Goal: Obtain resource: Download file/media

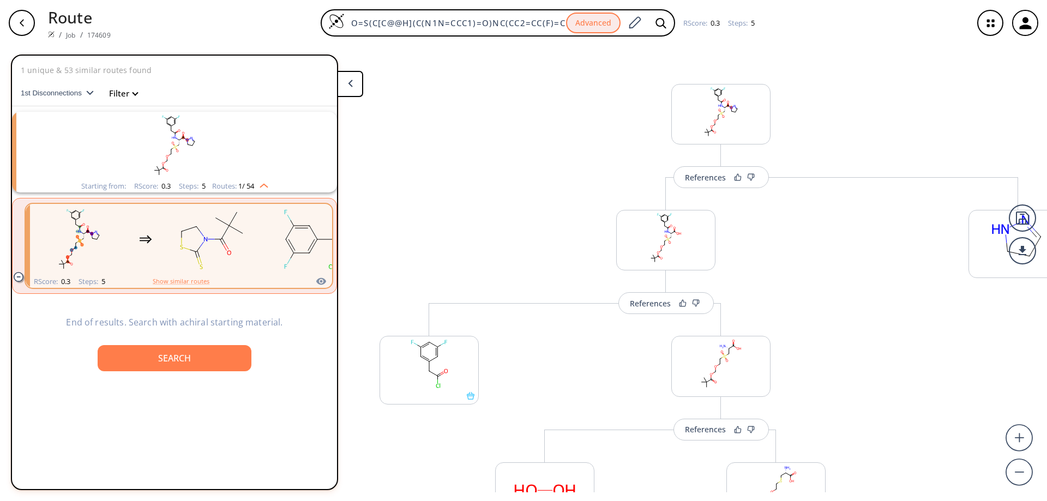
scroll to position [312, 0]
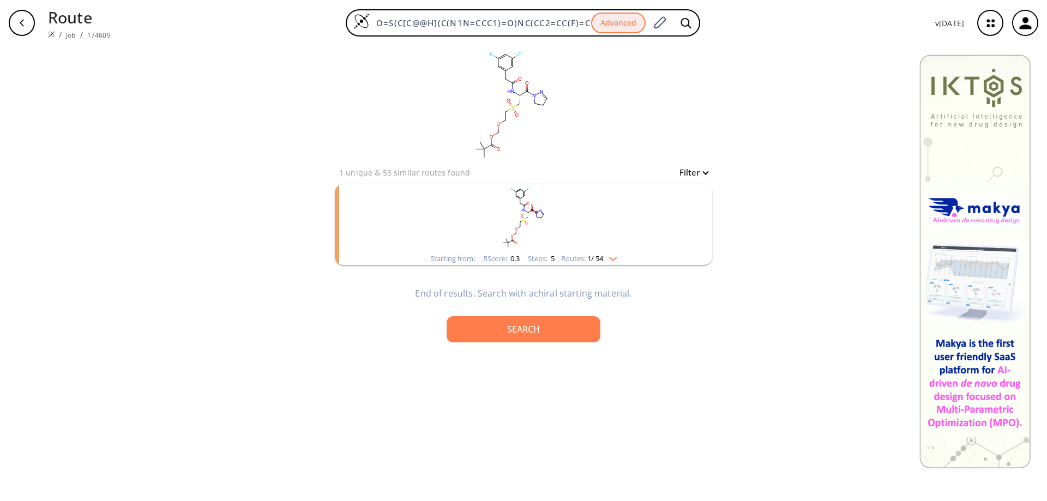
click at [26, 18] on div "button" at bounding box center [22, 23] width 26 height 26
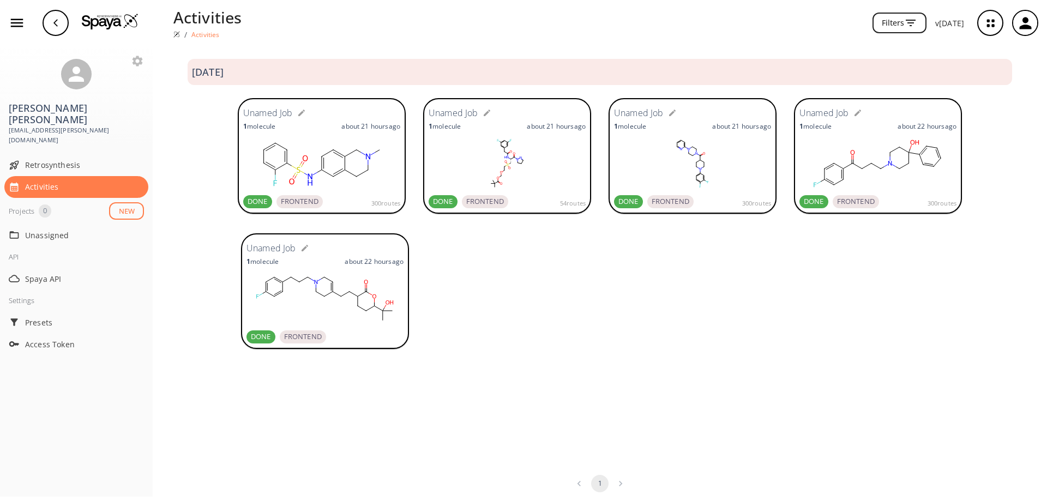
click at [329, 316] on rect at bounding box center [324, 299] width 157 height 55
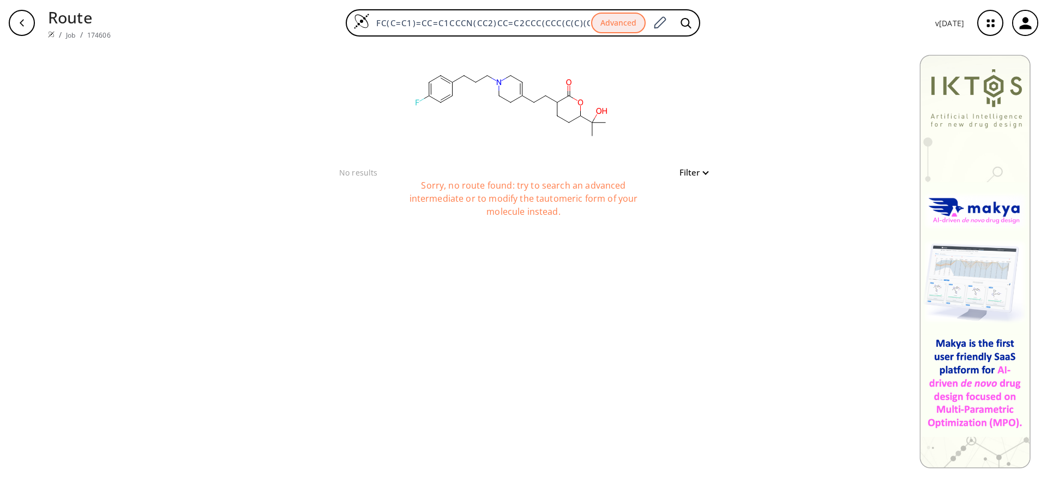
click at [25, 15] on div "button" at bounding box center [22, 23] width 26 height 26
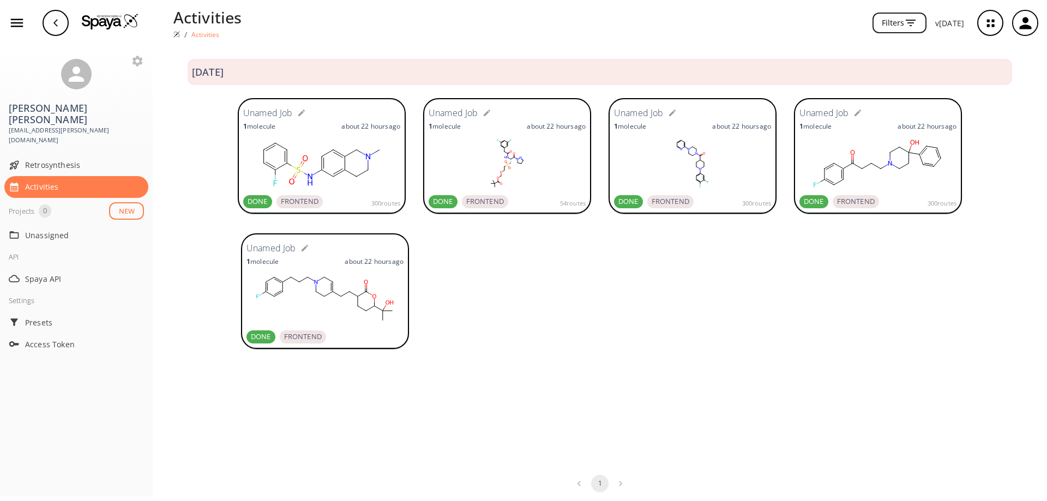
click at [518, 154] on rect at bounding box center [507, 163] width 157 height 55
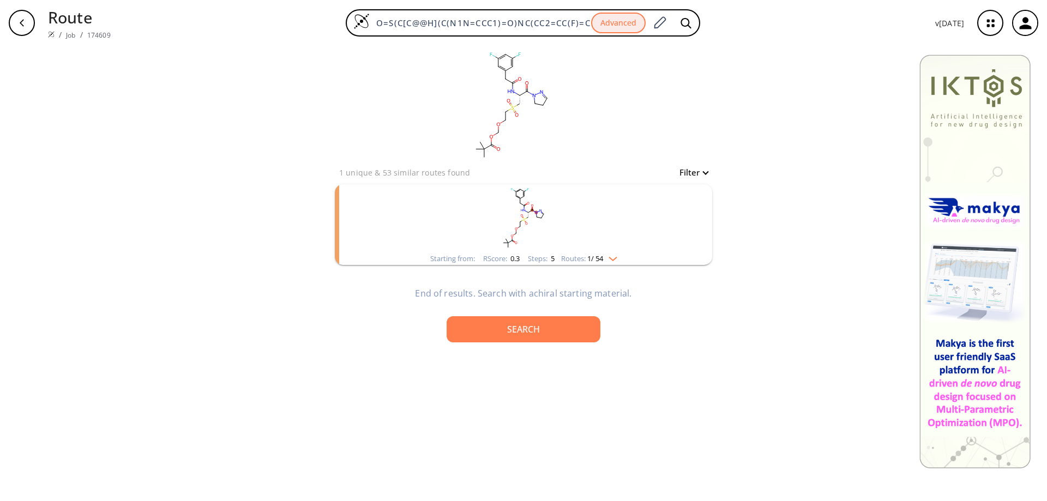
click at [592, 219] on rect "clusters" at bounding box center [524, 218] width 284 height 68
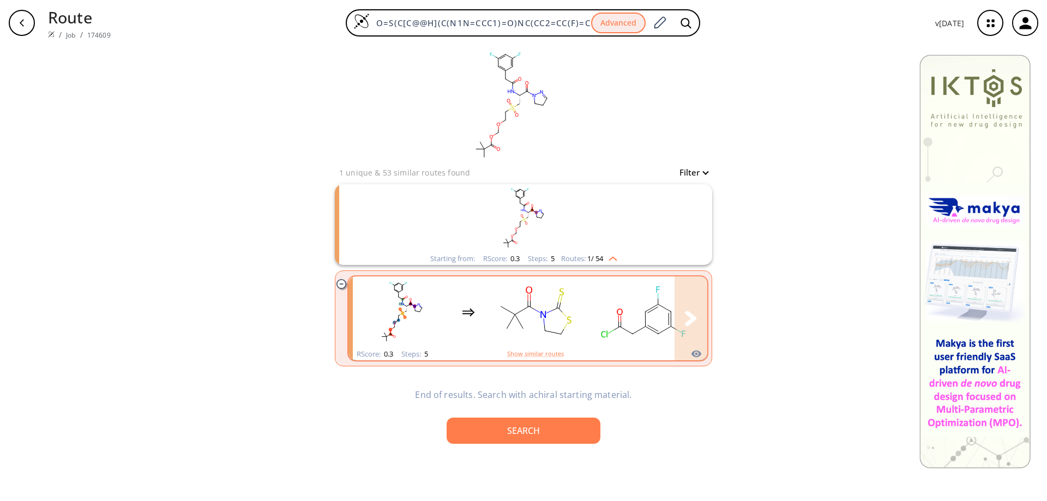
click at [650, 301] on rect "clusters" at bounding box center [644, 312] width 98 height 68
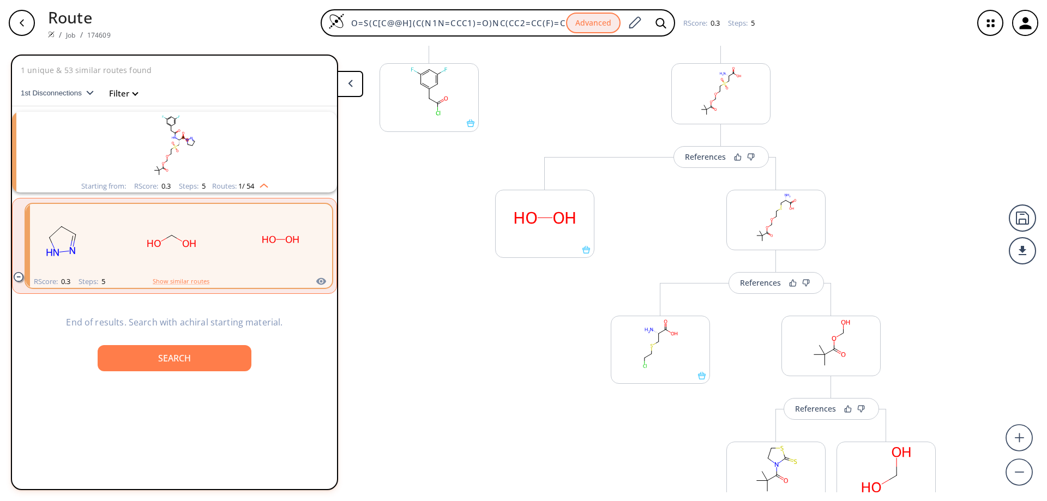
scroll to position [421, 0]
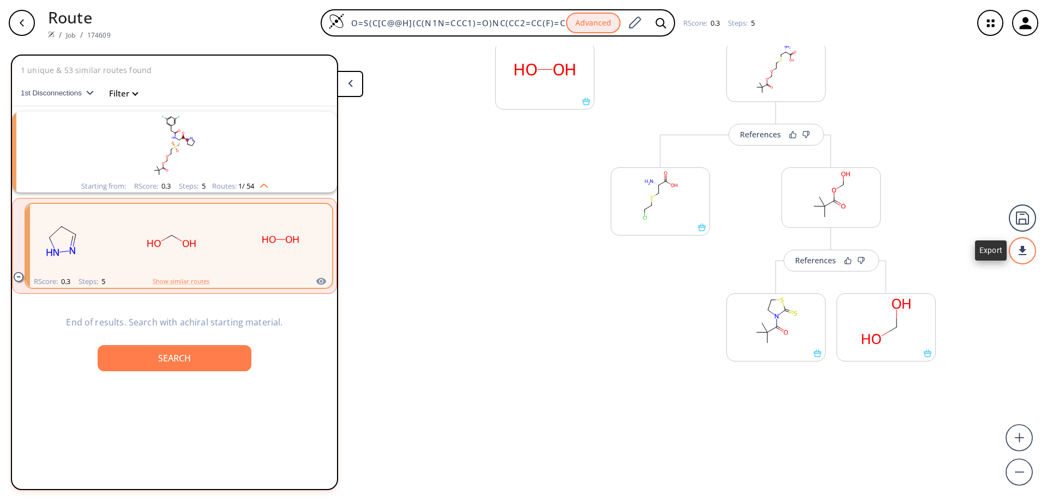
click at [1027, 253] on div at bounding box center [1022, 250] width 27 height 27
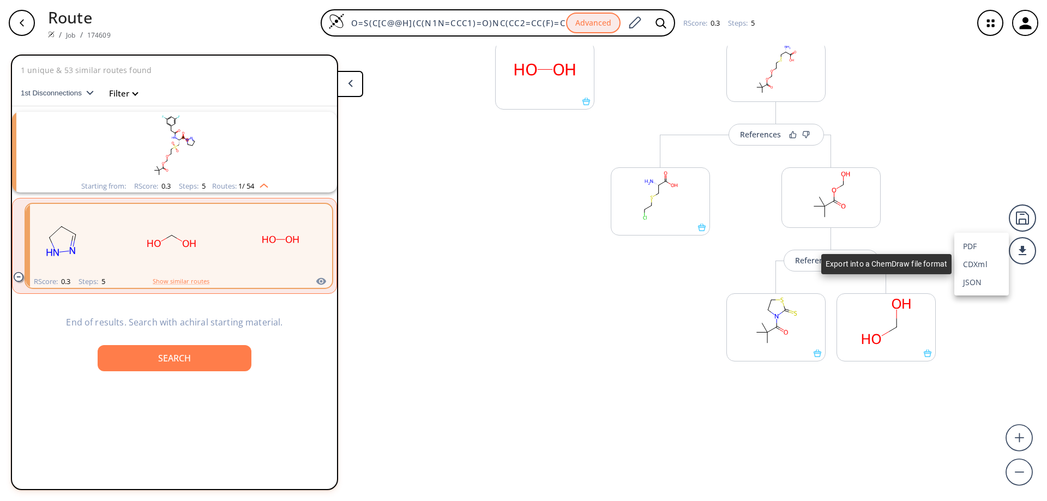
click at [988, 259] on li "CDXml" at bounding box center [981, 264] width 55 height 18
